Goal: Information Seeking & Learning: Understand process/instructions

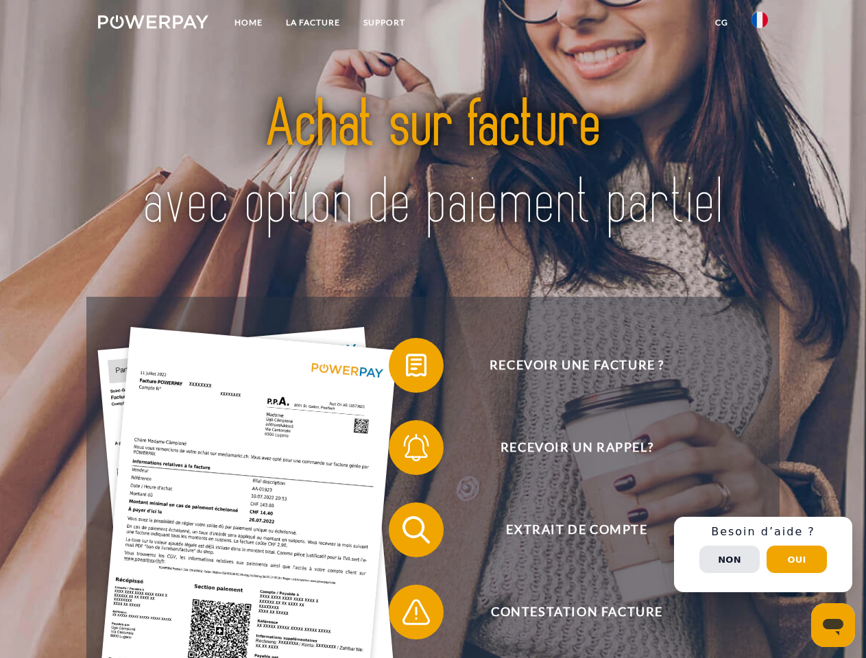
click at [153, 24] on img at bounding box center [153, 22] width 110 height 14
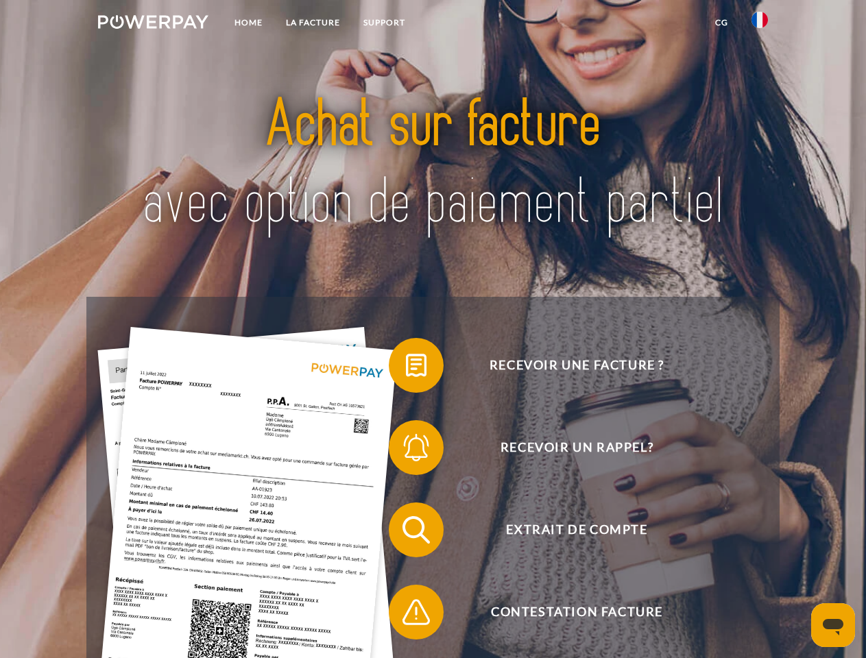
click at [759, 24] on img at bounding box center [759, 20] width 16 height 16
click at [721, 23] on link "CG" at bounding box center [721, 22] width 36 height 25
click at [406, 368] on span at bounding box center [395, 365] width 69 height 69
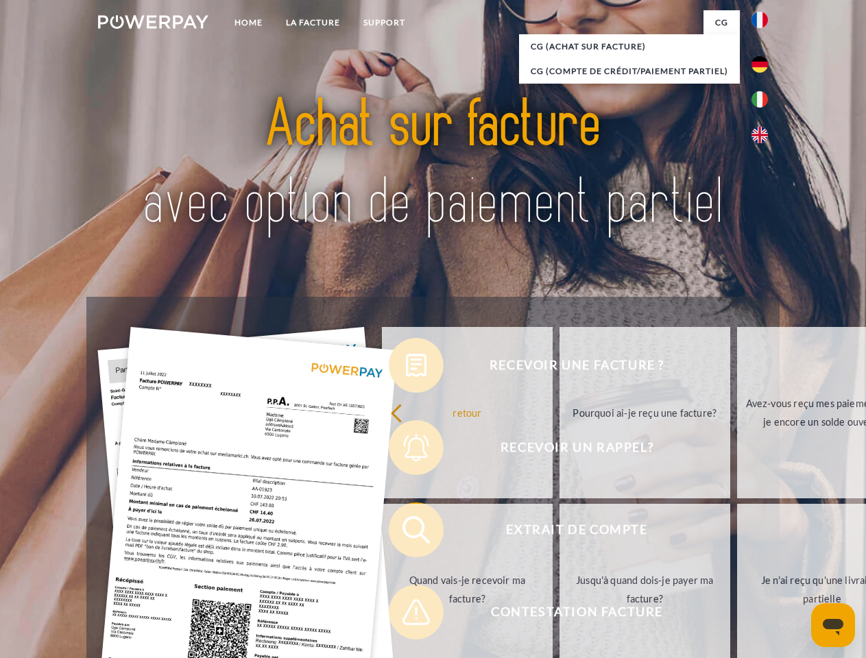
click at [406, 450] on div "Recevoir une facture ? Recevoir un rappel? Extrait de compte retour" at bounding box center [432, 571] width 692 height 548
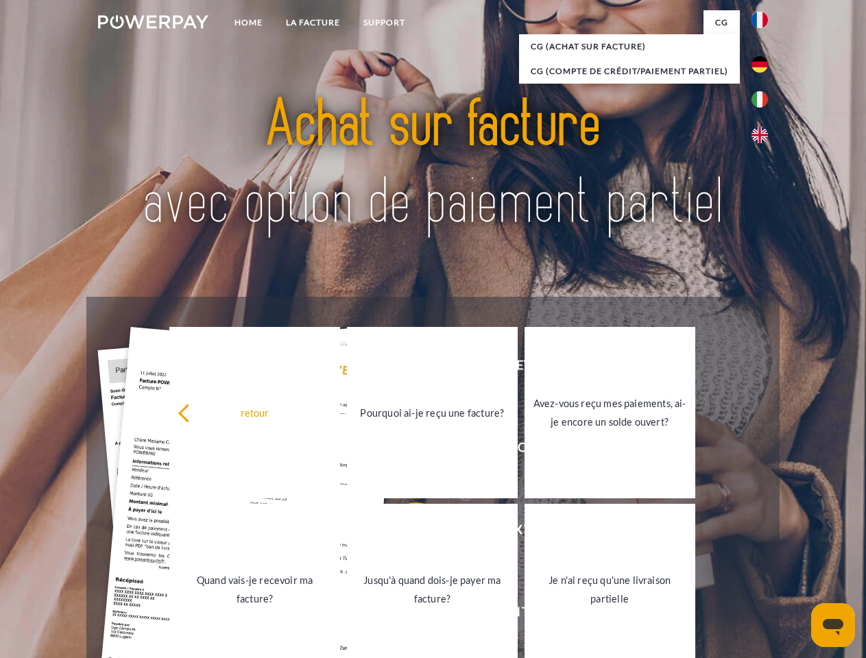
click at [406, 533] on link "Jusqu'à quand dois-je payer ma facture?" at bounding box center [432, 589] width 171 height 171
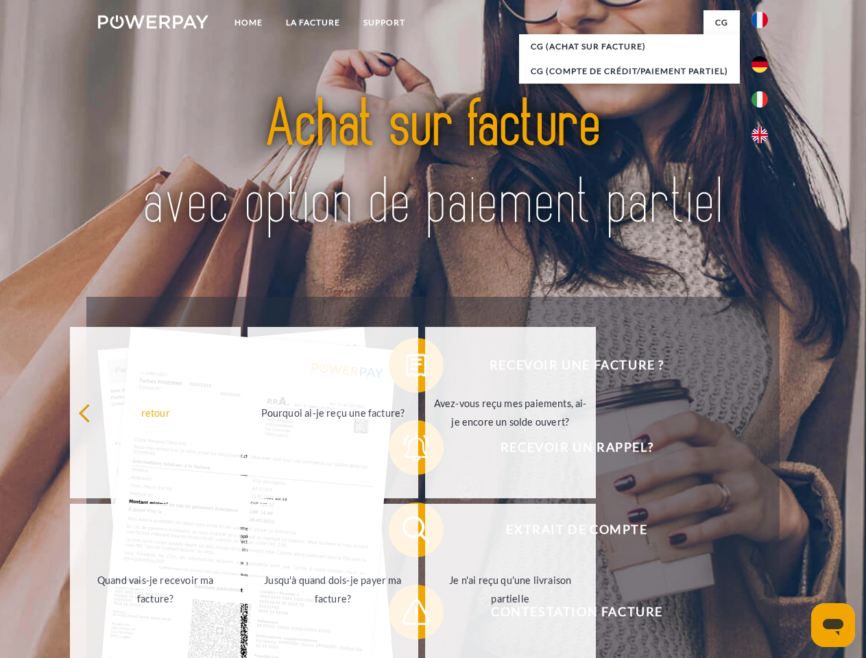
click at [425, 615] on link "Je n'ai reçu qu'une livraison partielle" at bounding box center [510, 589] width 171 height 171
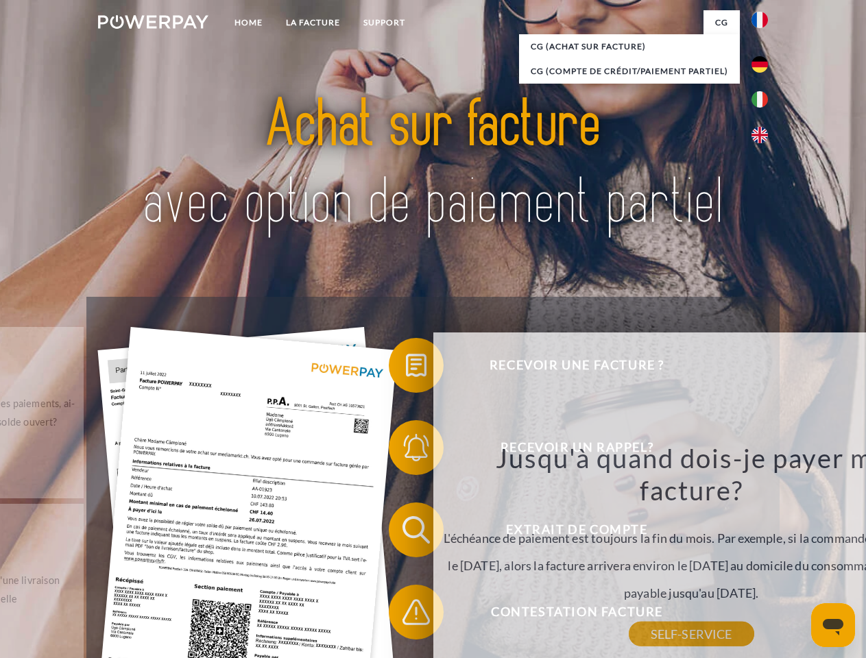
click at [763, 555] on div "Recevoir une facture ? Recevoir un rappel? Extrait de compte retour" at bounding box center [432, 571] width 692 height 548
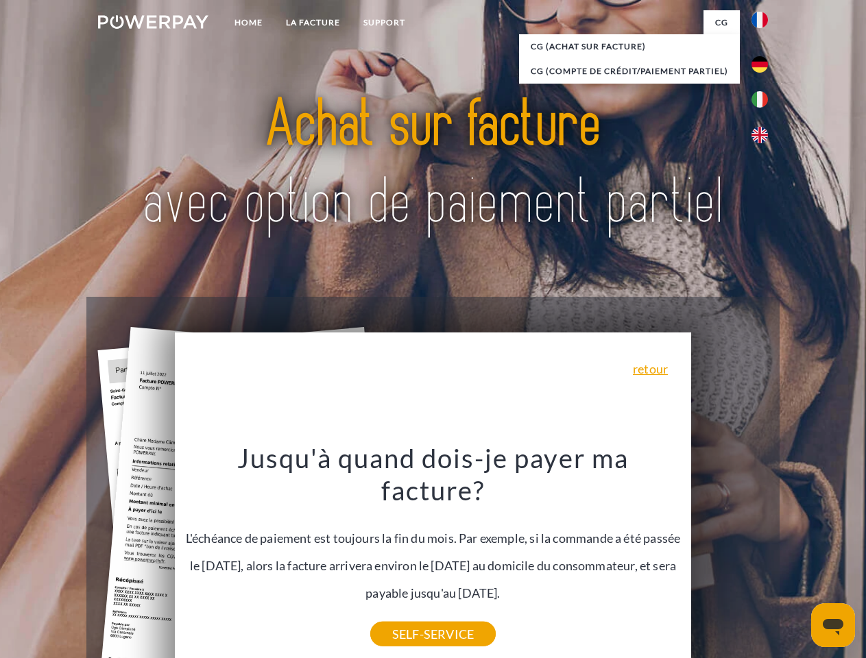
click at [729, 557] on span "Extrait de compte" at bounding box center [577, 529] width 336 height 55
click at [797, 559] on header "Home LA FACTURE Support" at bounding box center [433, 473] width 866 height 947
